Goal: Task Accomplishment & Management: Manage account settings

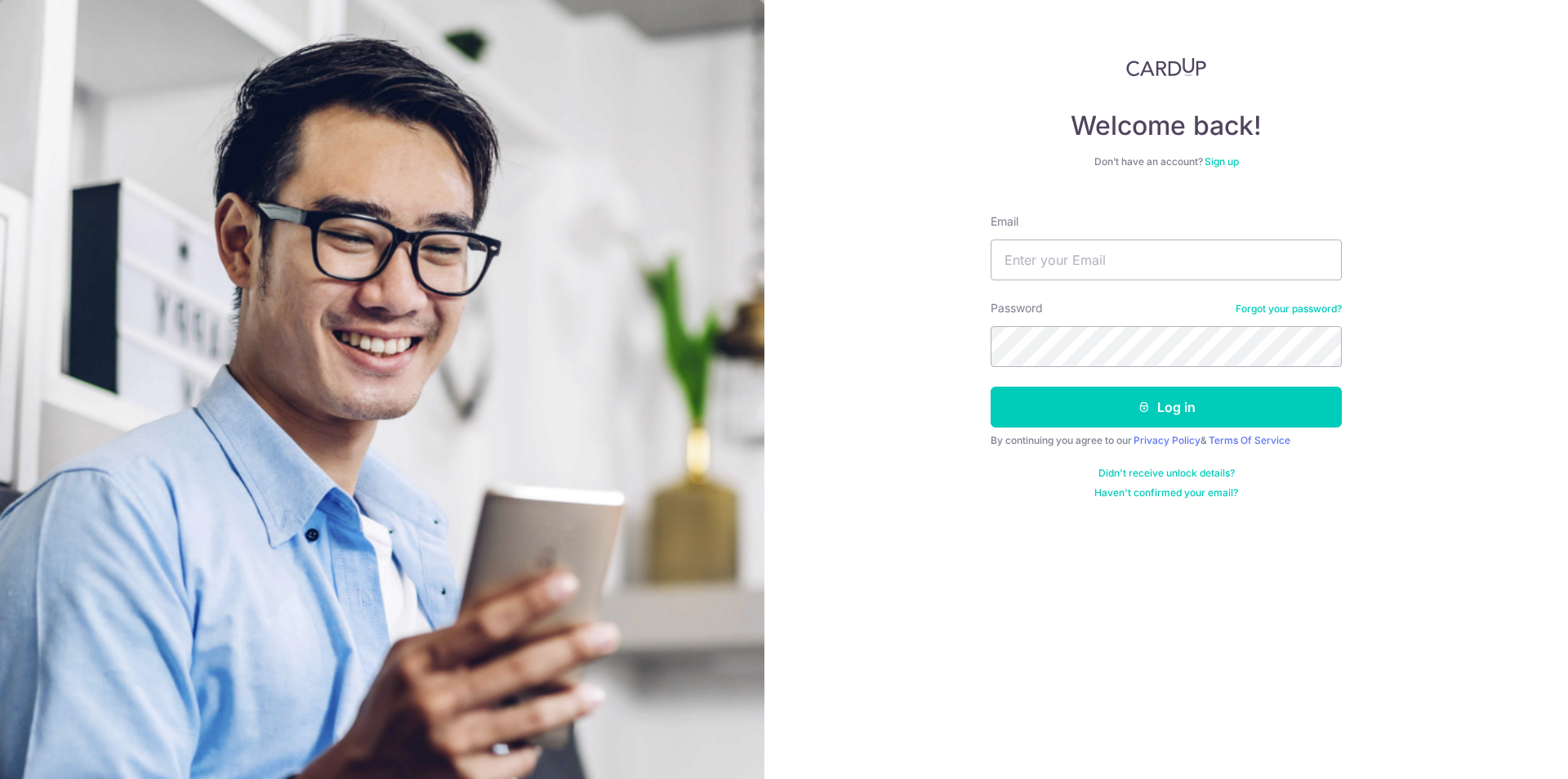
type input "[EMAIL_ADDRESS][DOMAIN_NAME]"
click at [1078, 397] on button "Log in" at bounding box center [1166, 407] width 351 height 41
click at [1076, 398] on button "Log in" at bounding box center [1166, 407] width 351 height 41
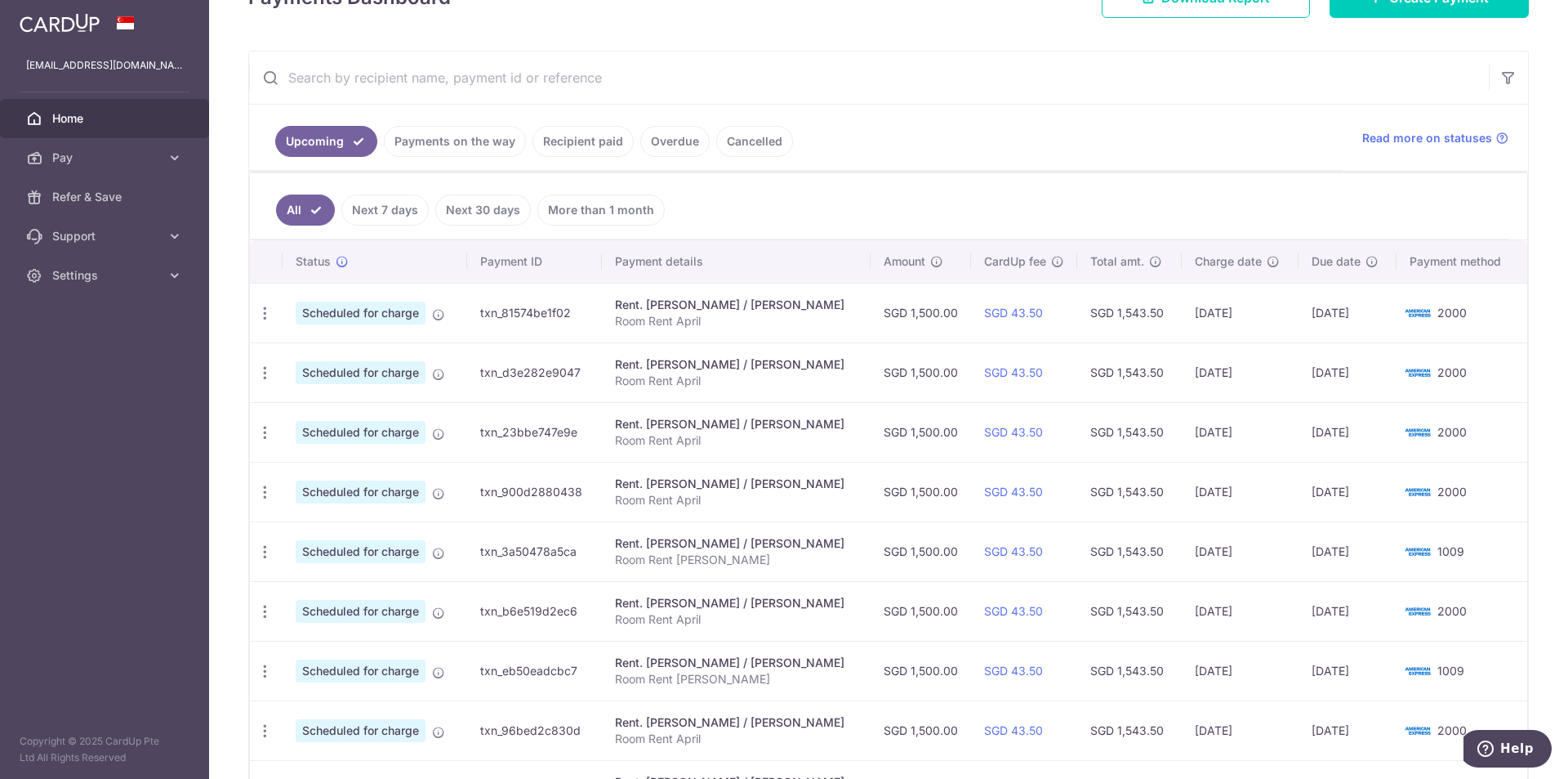
scroll to position [484, 0]
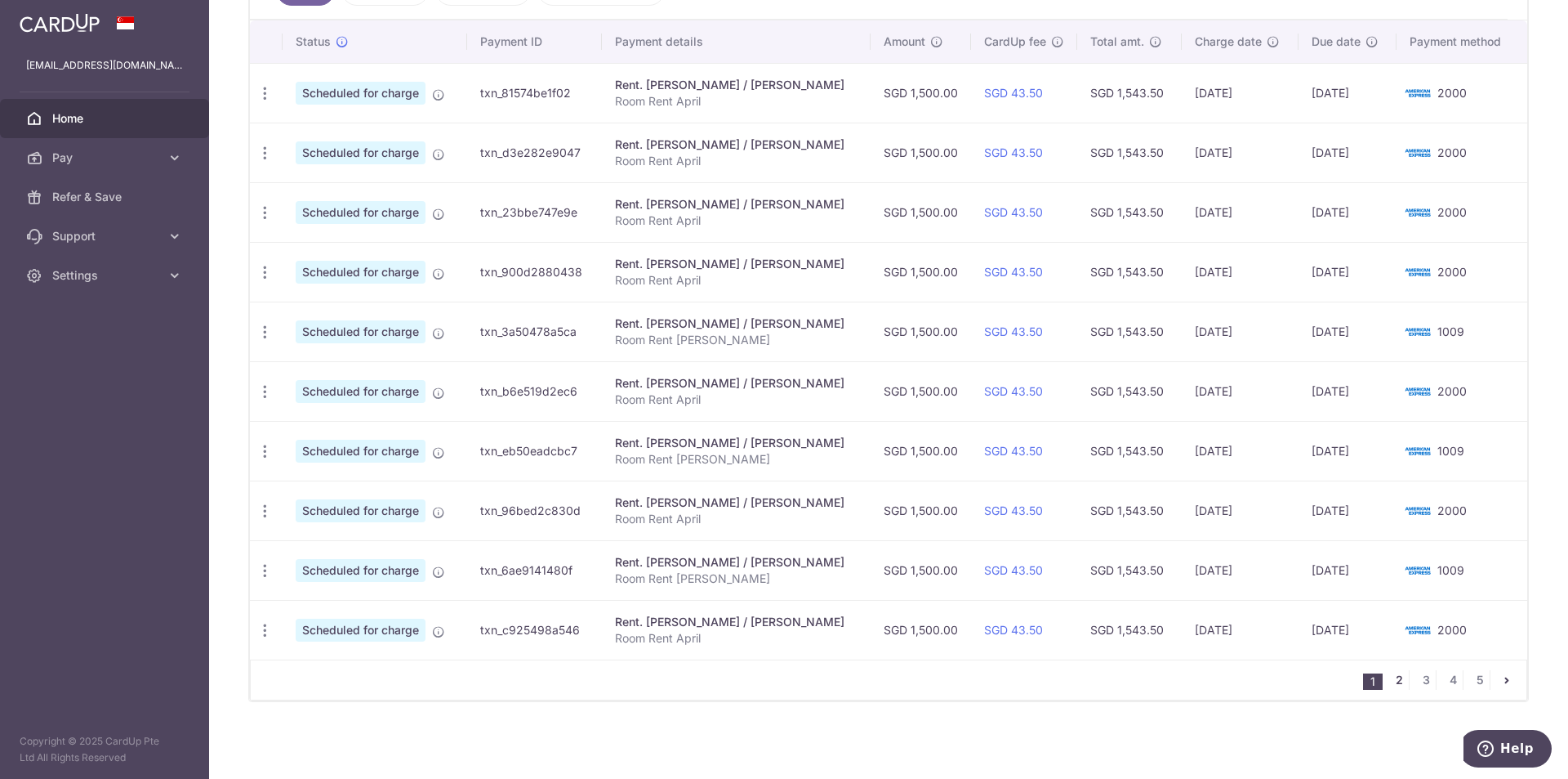
click at [1389, 685] on link "2" at bounding box center [1399, 680] width 20 height 20
click at [1366, 672] on link "1" at bounding box center [1373, 680] width 20 height 20
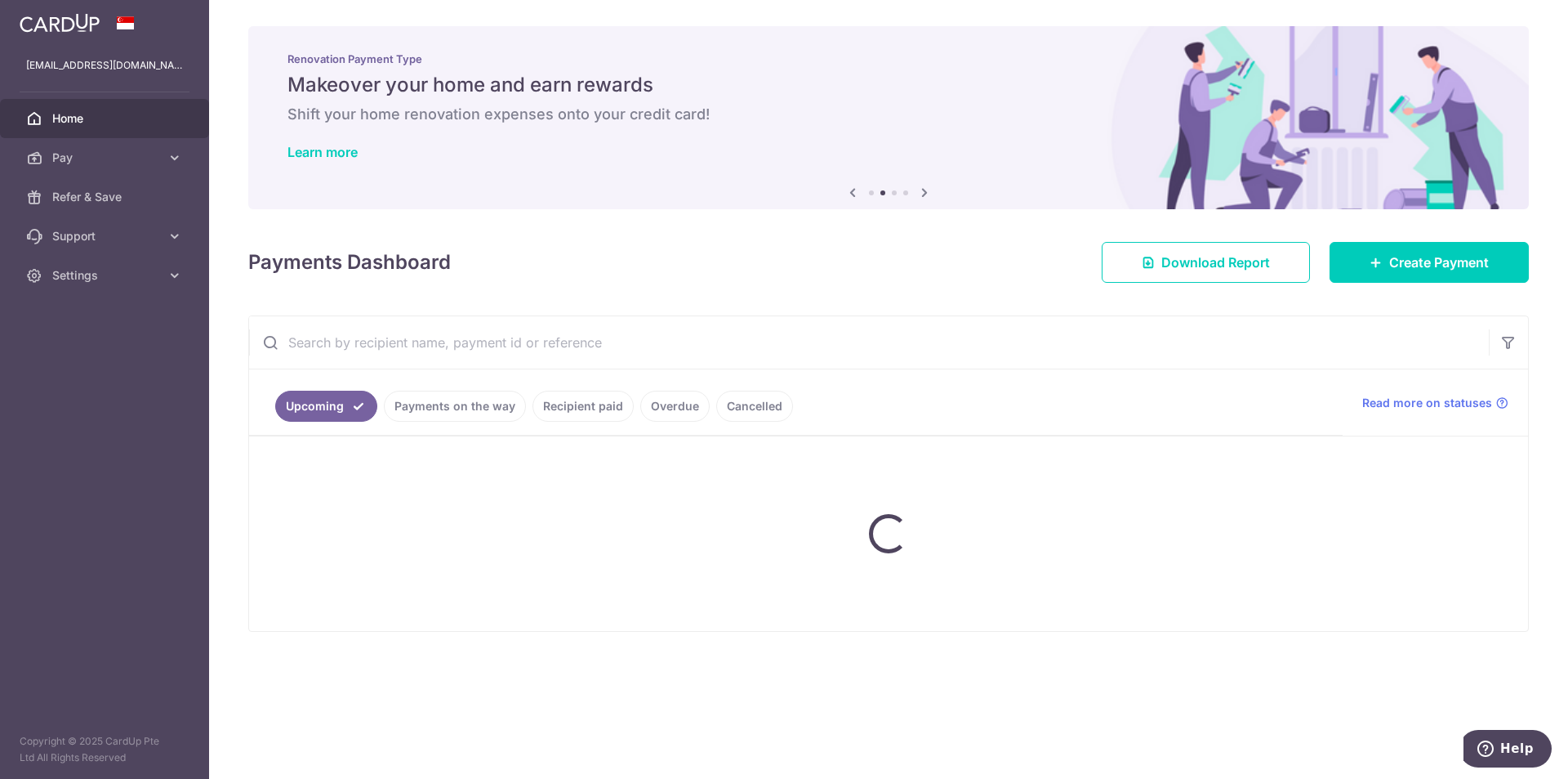
scroll to position [0, 0]
